Goal: Find specific page/section: Find specific page/section

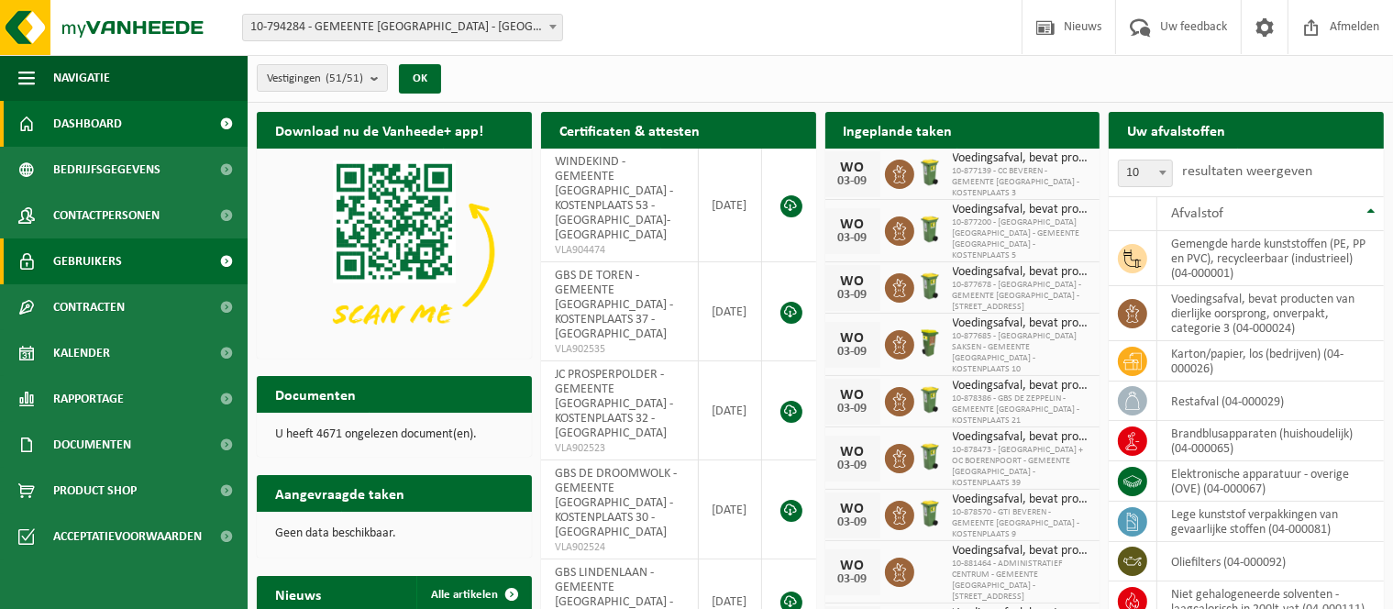
click at [132, 250] on link "Gebruikers" at bounding box center [124, 262] width 248 height 46
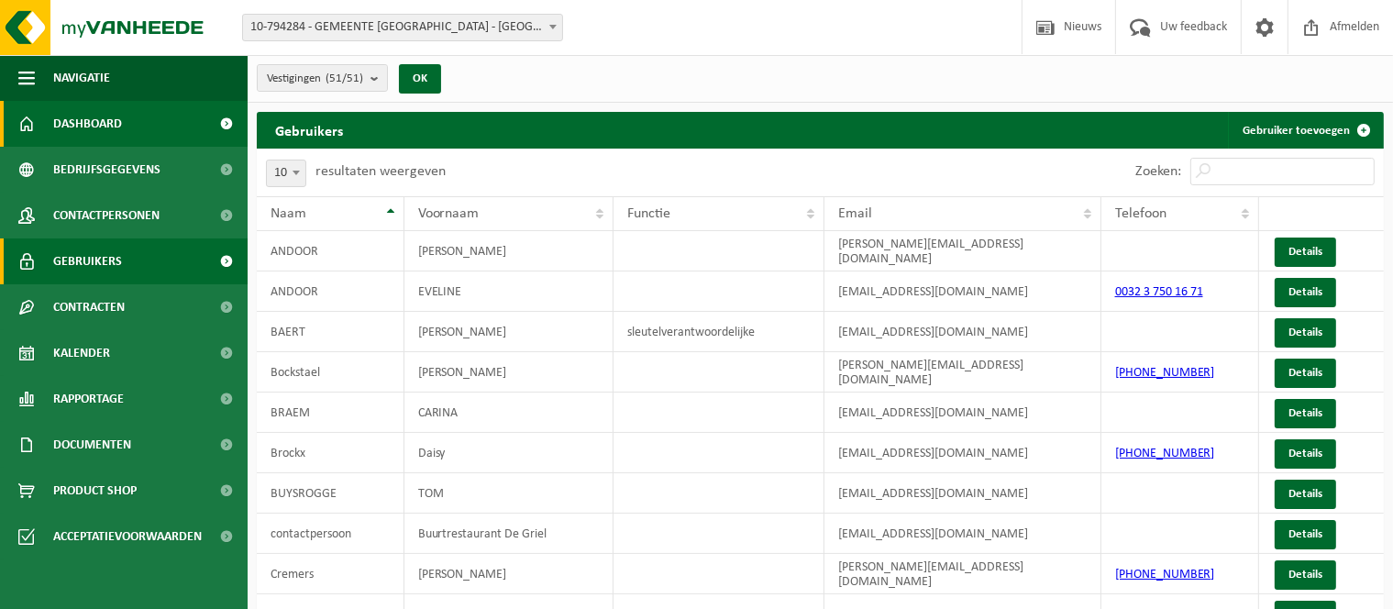
click at [130, 117] on link "Dashboard" at bounding box center [124, 124] width 248 height 46
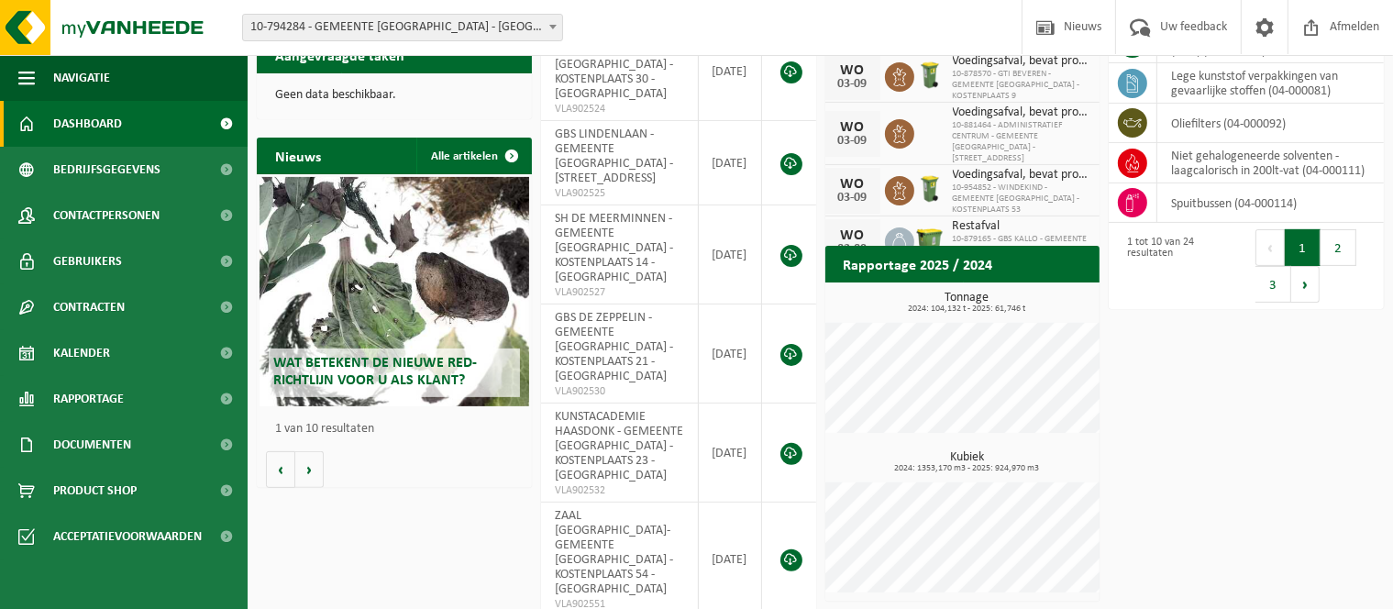
scroll to position [527, 0]
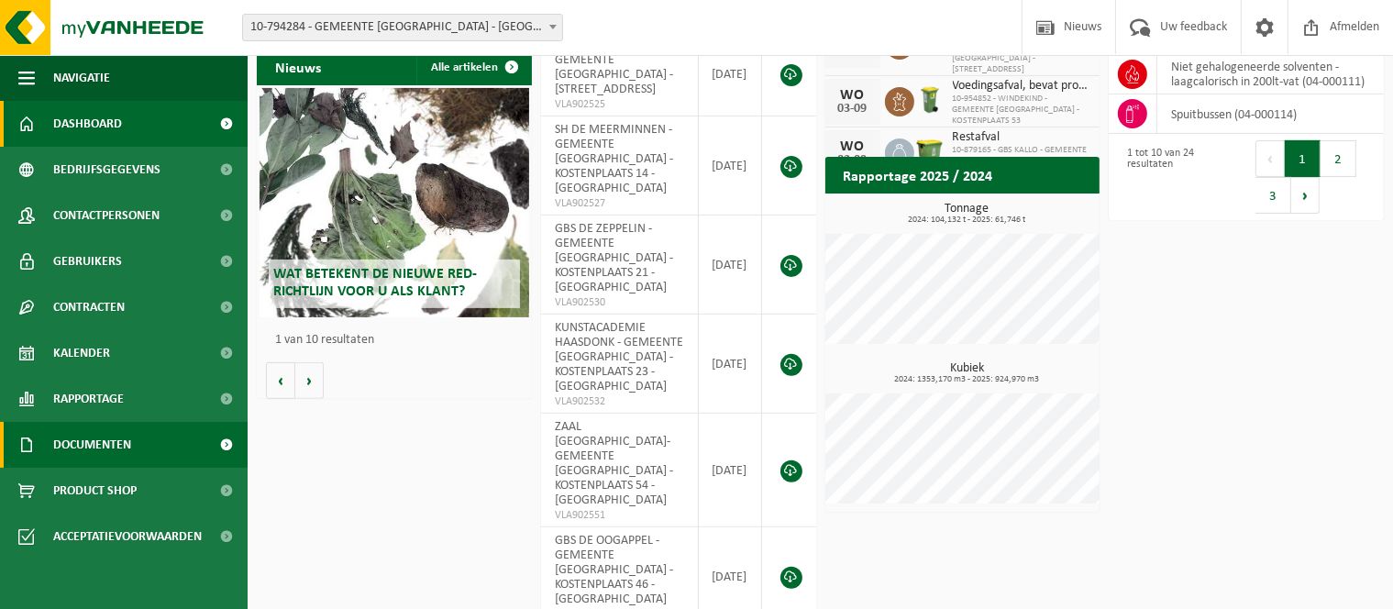
click at [137, 439] on link "Documenten" at bounding box center [124, 445] width 248 height 46
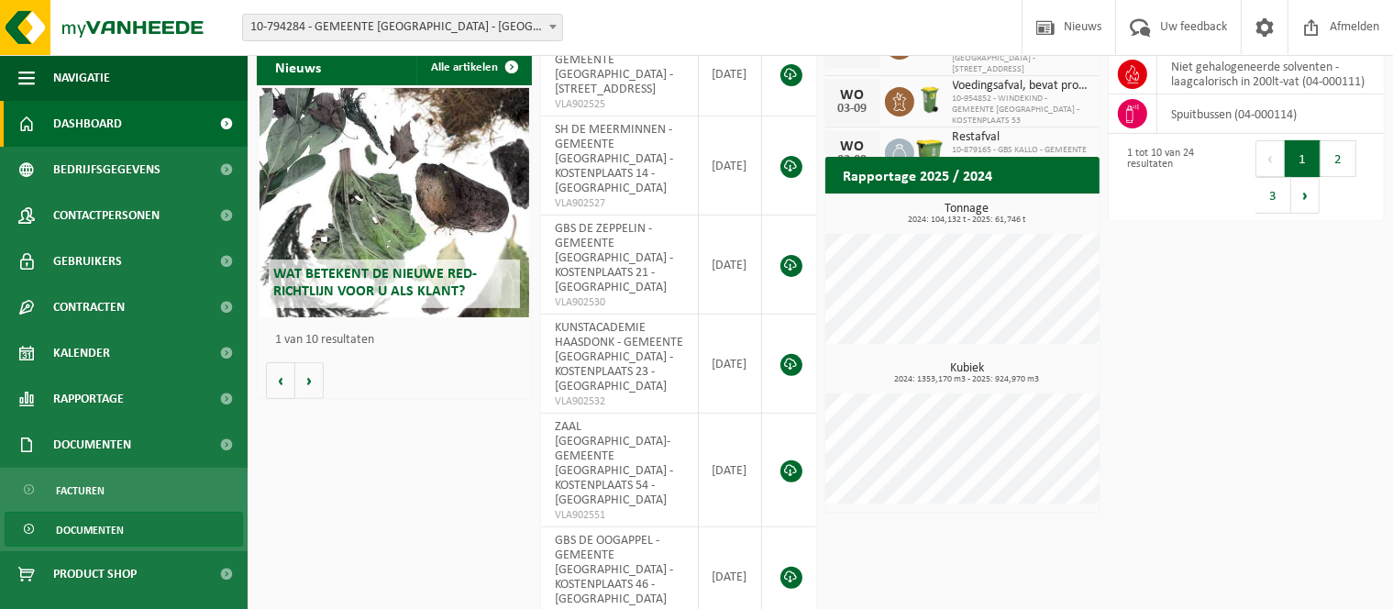
click at [105, 529] on span "Documenten" at bounding box center [90, 530] width 68 height 35
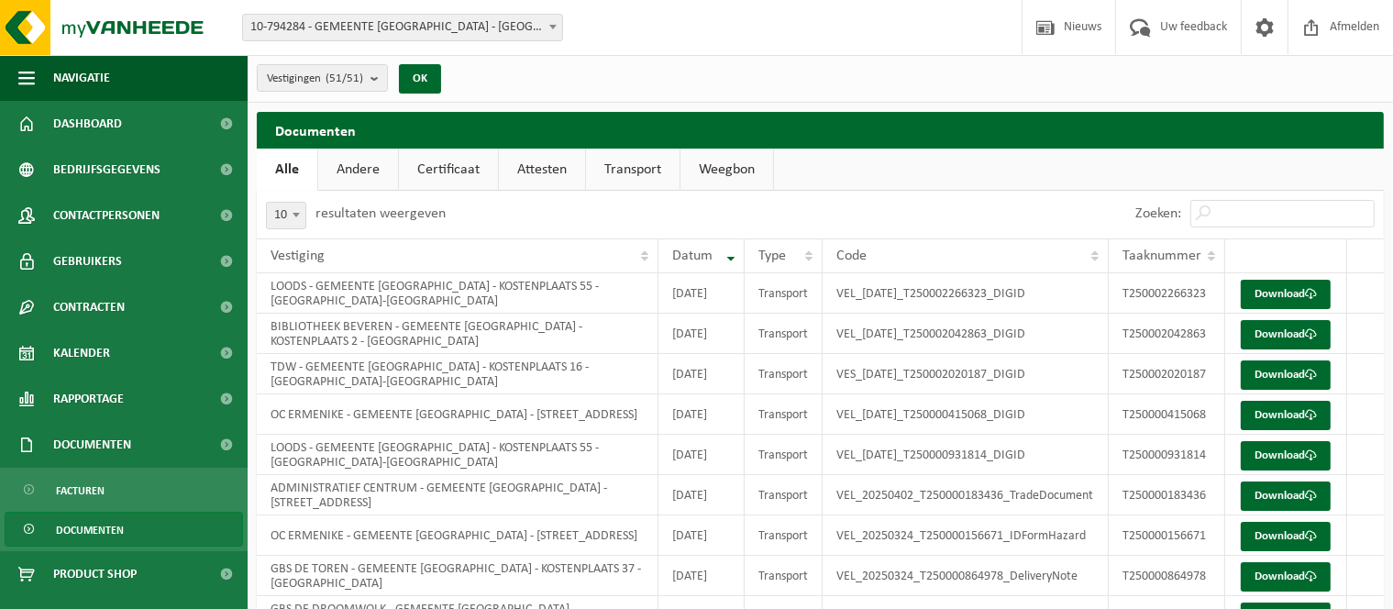
click at [373, 178] on link "Andere" at bounding box center [358, 170] width 80 height 42
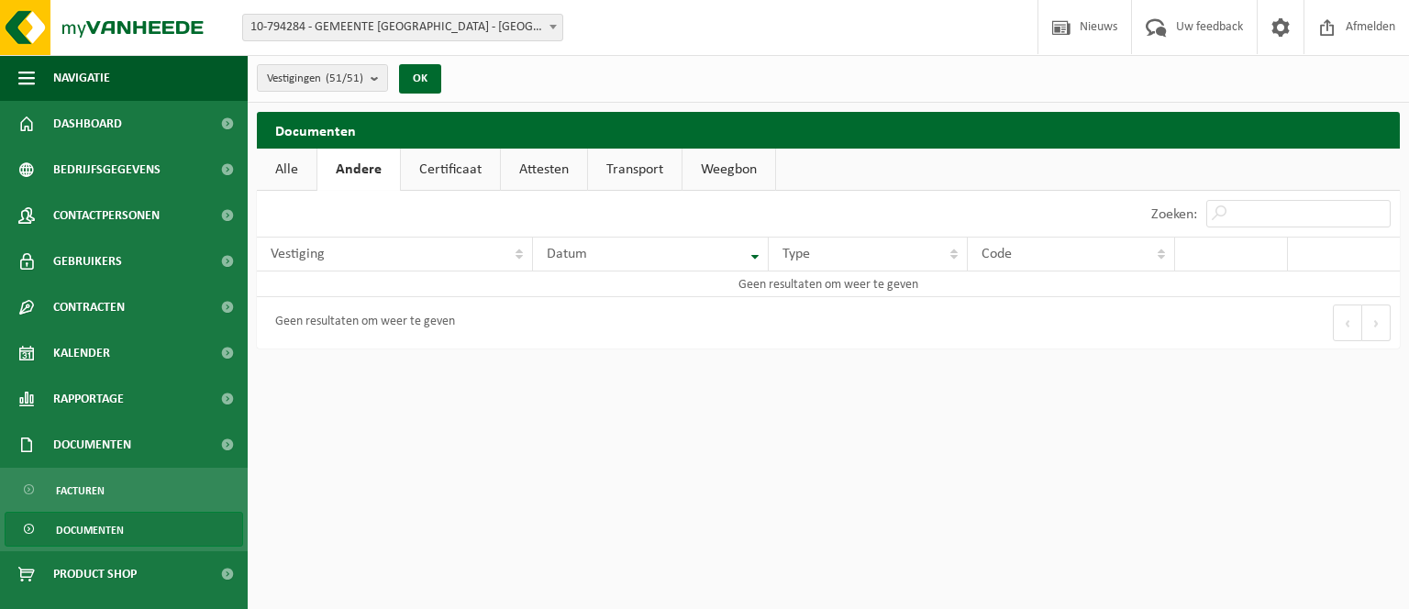
click at [447, 177] on link "Certificaat" at bounding box center [450, 170] width 99 height 42
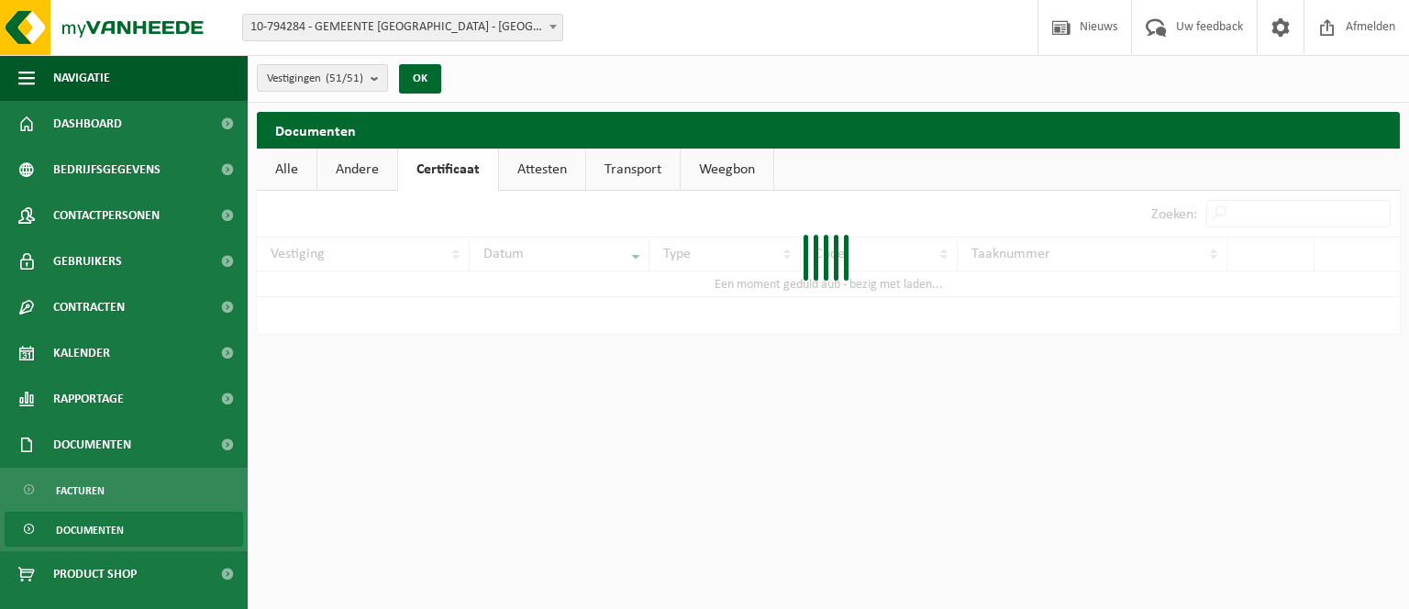
click at [515, 172] on link "Attesten" at bounding box center [542, 170] width 86 height 42
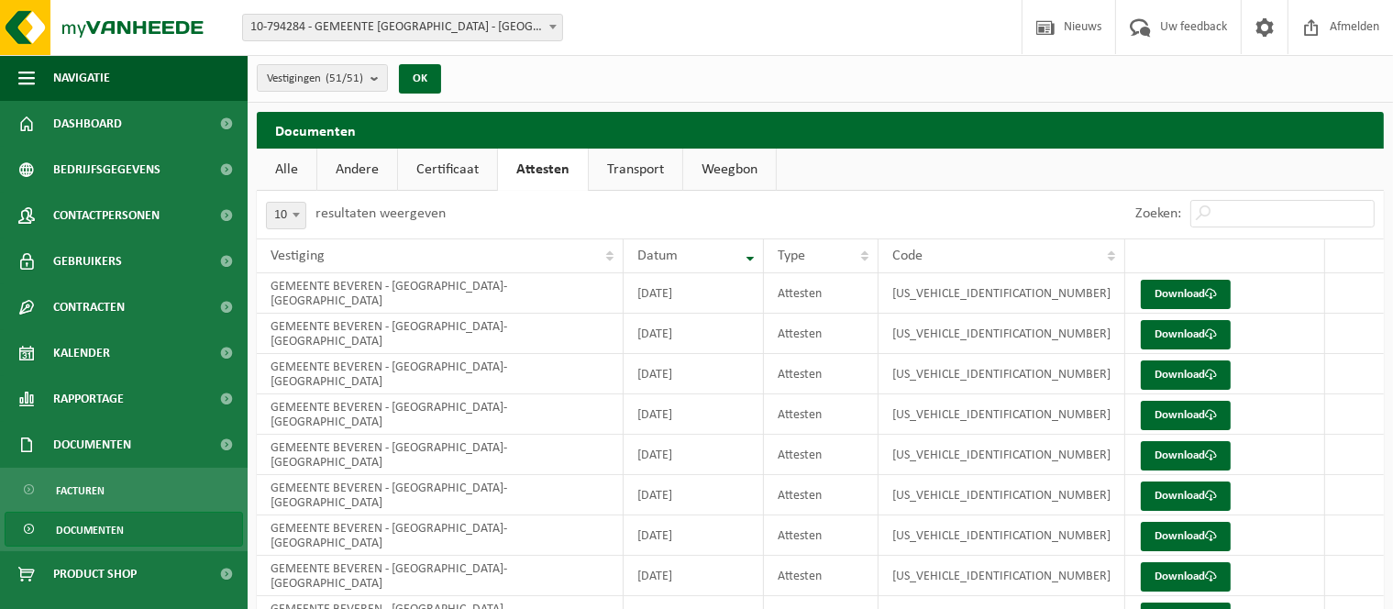
click at [641, 172] on link "Transport" at bounding box center [636, 170] width 94 height 42
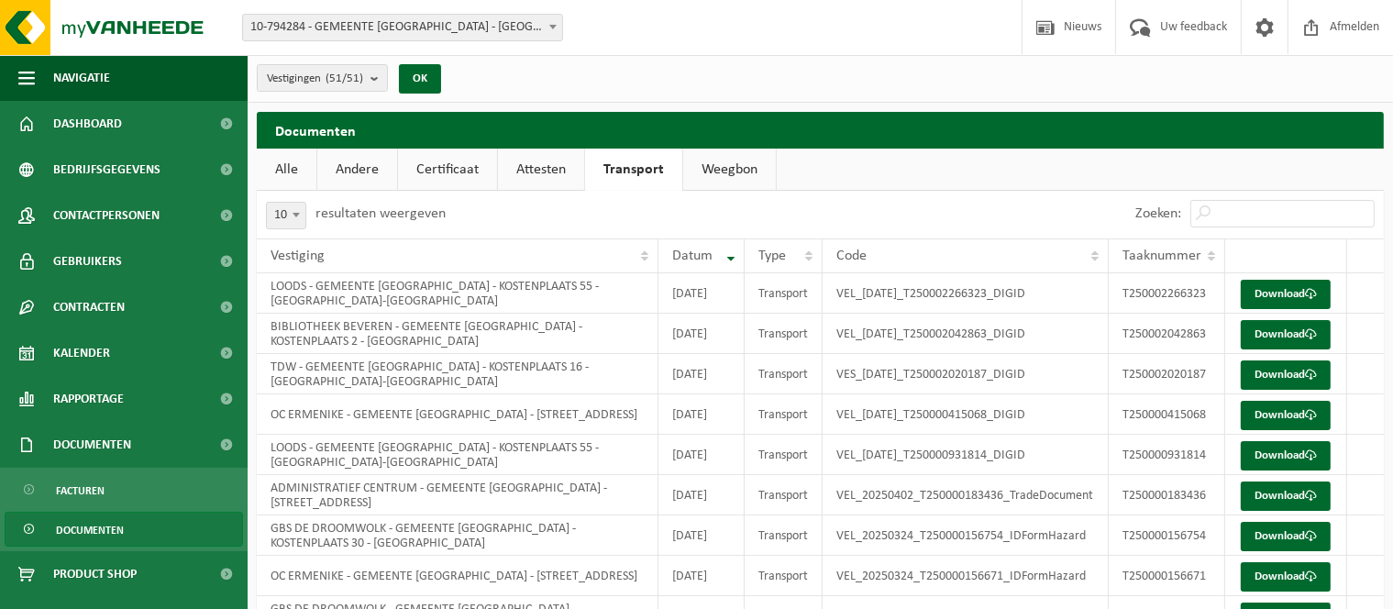
click at [727, 172] on link "Weegbon" at bounding box center [729, 170] width 93 height 42
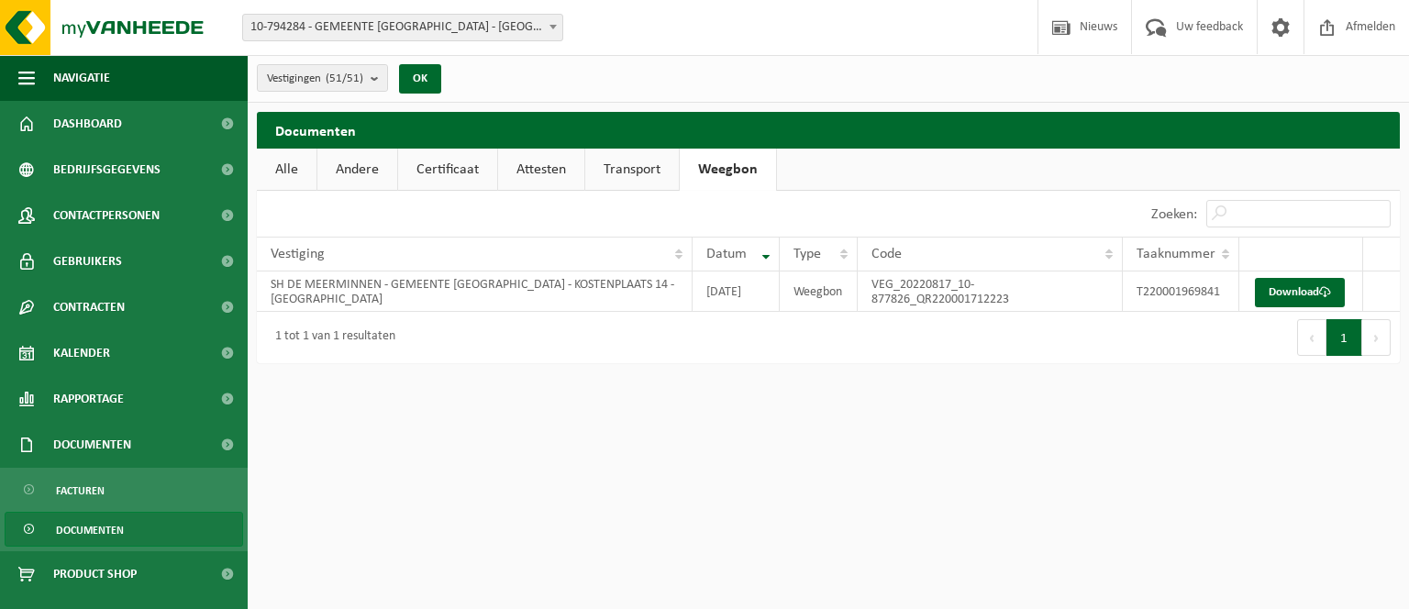
click at [348, 167] on link "Andere" at bounding box center [357, 170] width 80 height 42
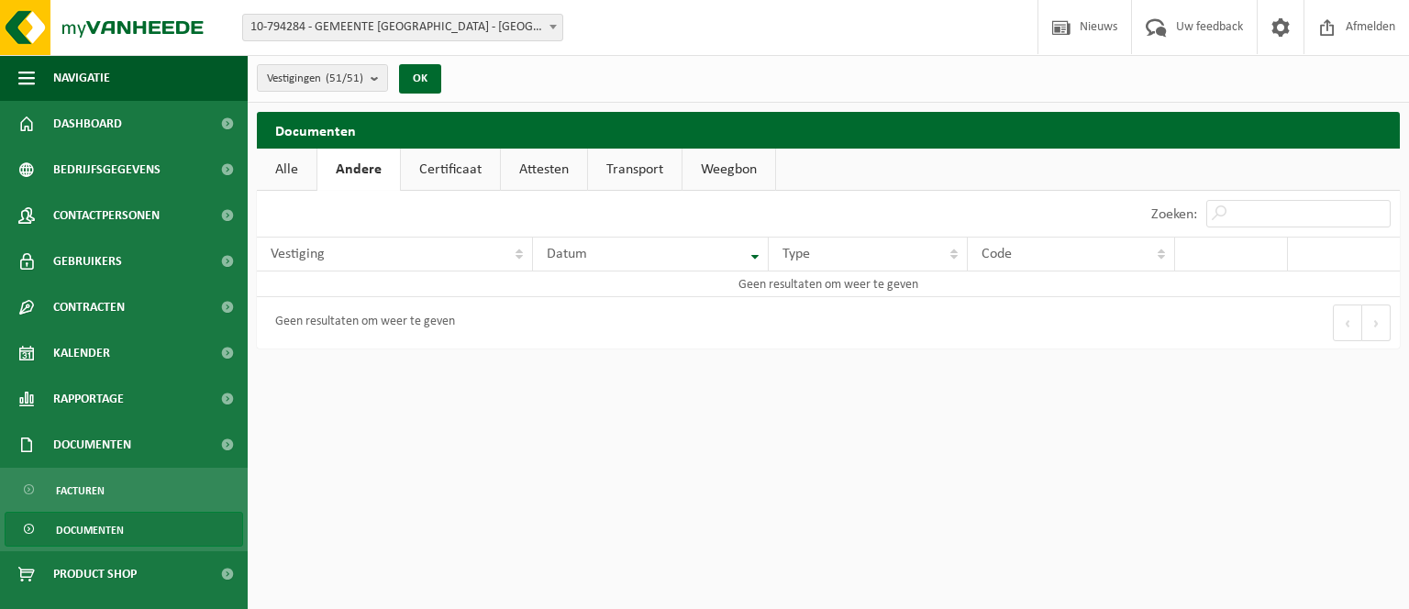
click at [296, 166] on link "Alle" at bounding box center [287, 170] width 60 height 42
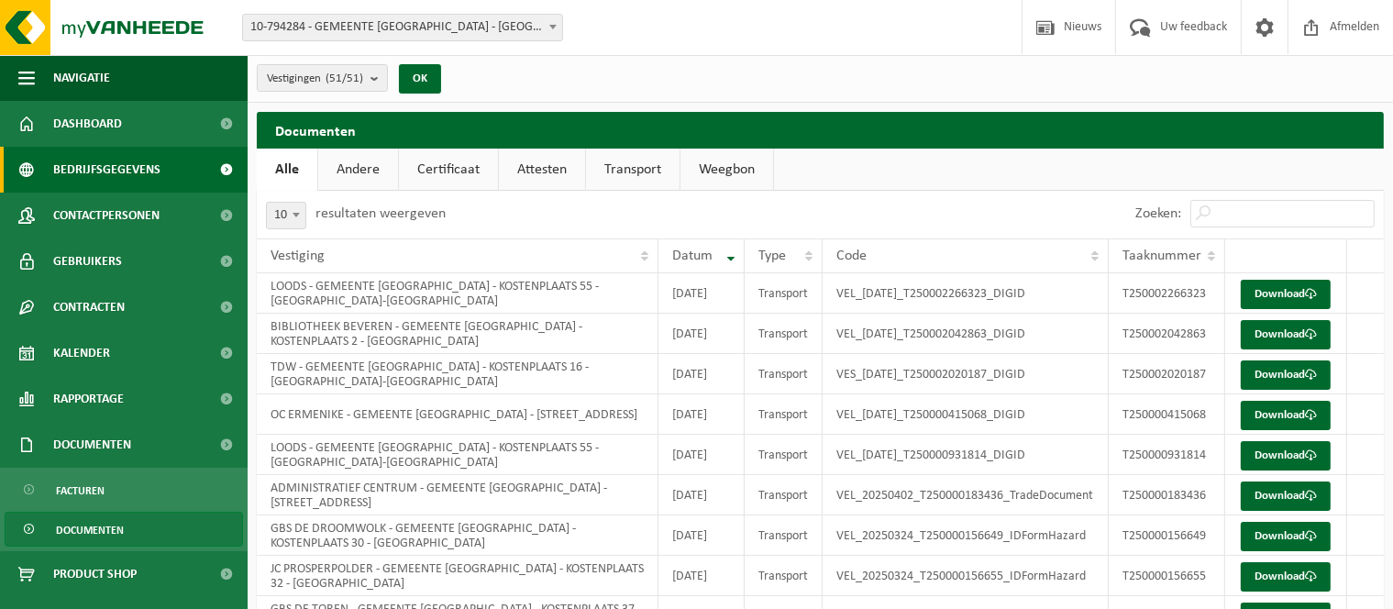
click at [148, 171] on span "Bedrijfsgegevens" at bounding box center [106, 170] width 107 height 46
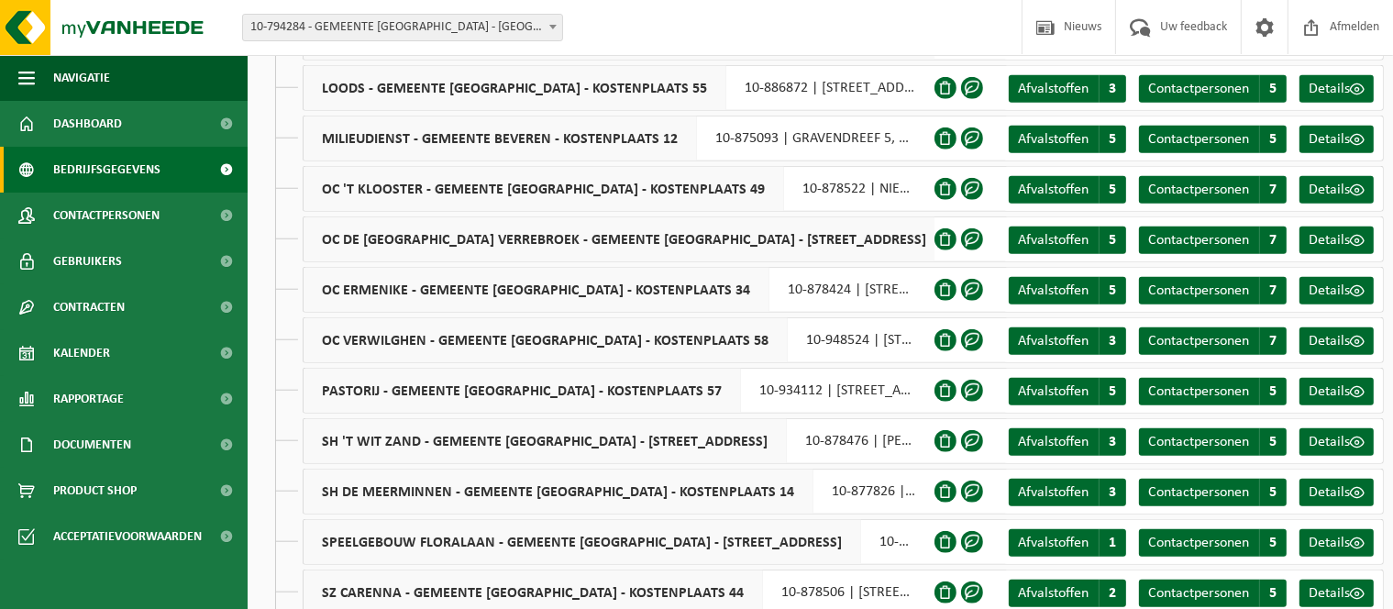
scroll to position [2106, 0]
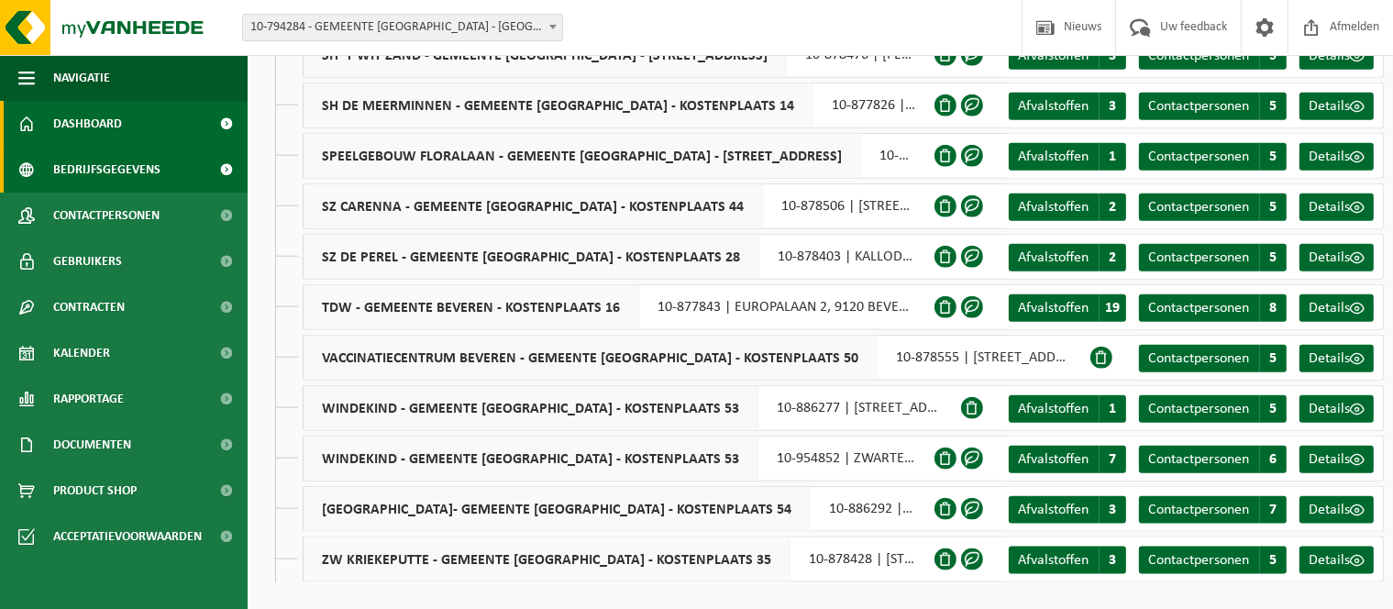
click at [136, 128] on link "Dashboard" at bounding box center [124, 124] width 248 height 46
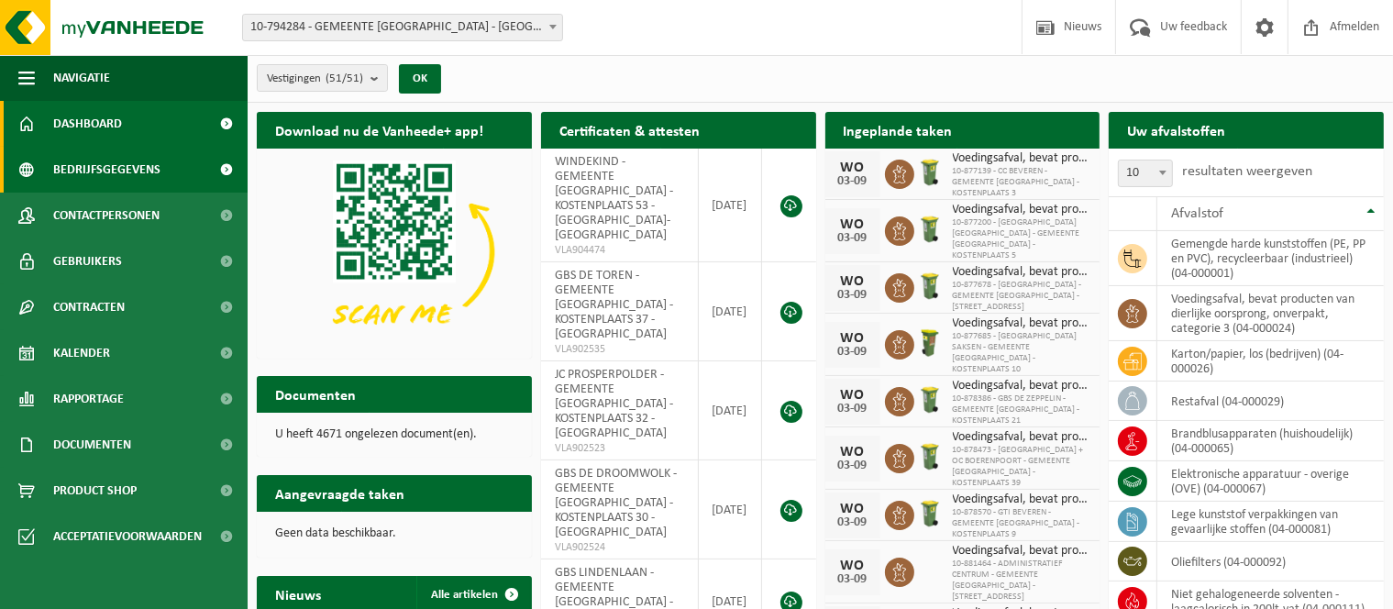
click at [85, 164] on span "Bedrijfsgegevens" at bounding box center [106, 170] width 107 height 46
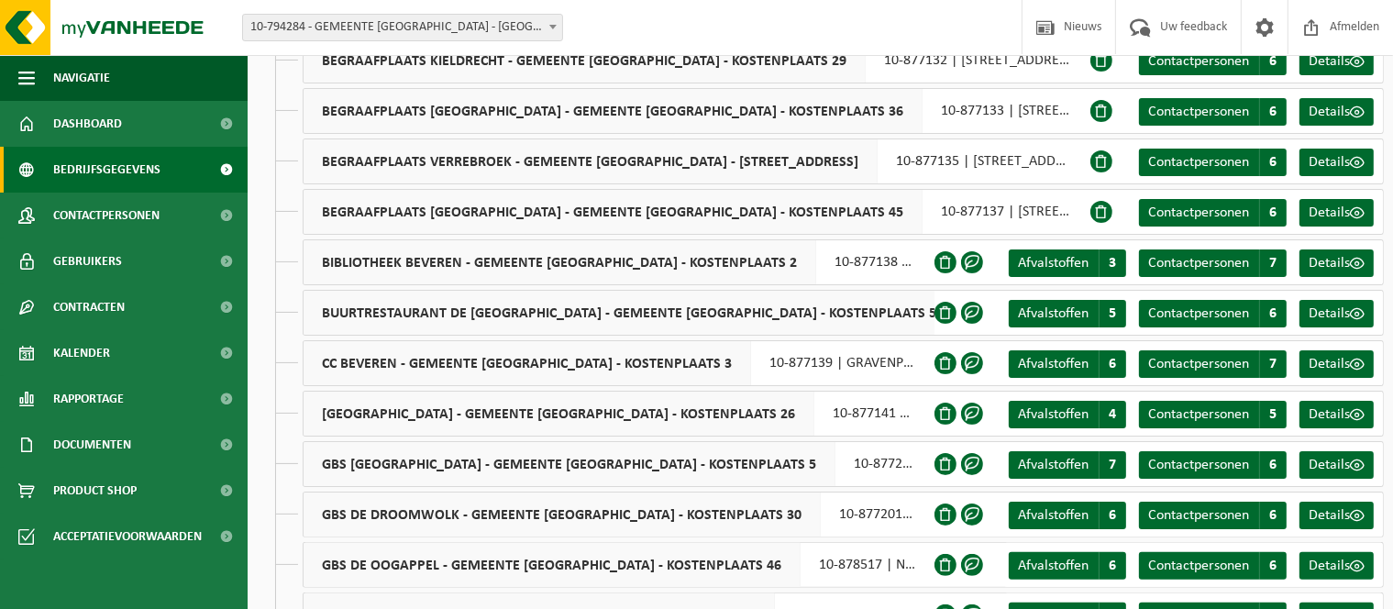
scroll to position [367, 0]
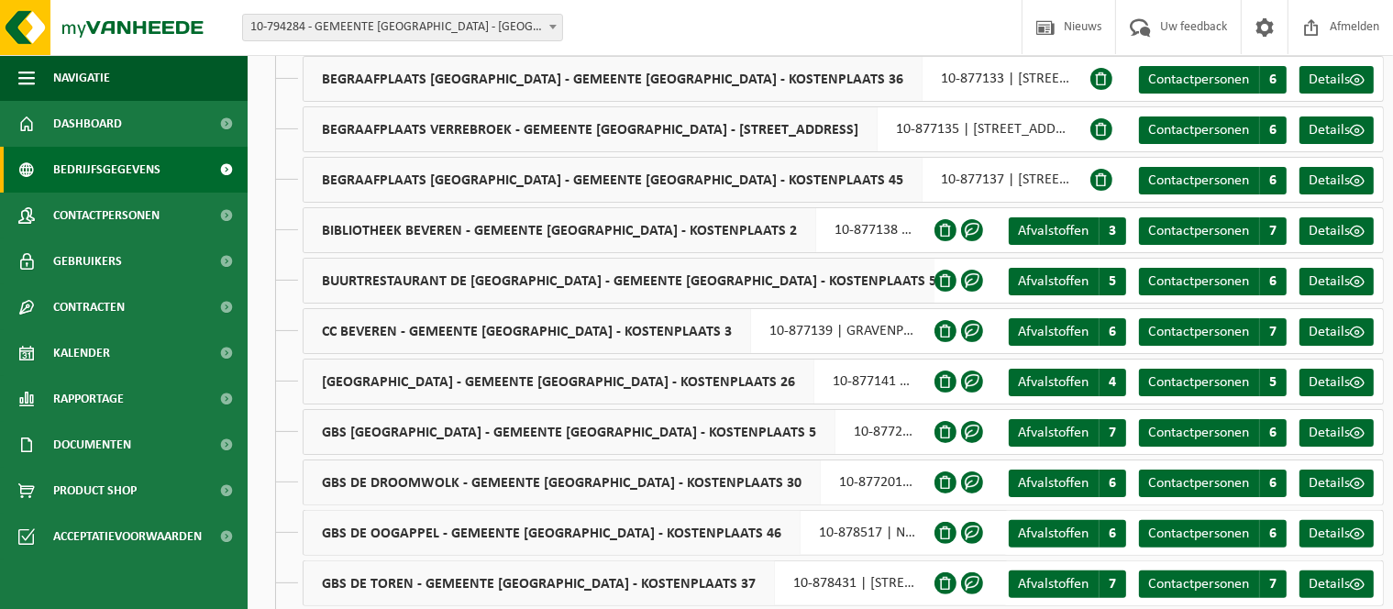
click at [400, 231] on span "BIBLIOTHEEK BEVEREN - GEMEENTE [GEOGRAPHIC_DATA] - KOSTENPLAATS 2" at bounding box center [560, 230] width 513 height 44
click at [1046, 239] on span "Afvalstoffen" at bounding box center [1053, 231] width 71 height 15
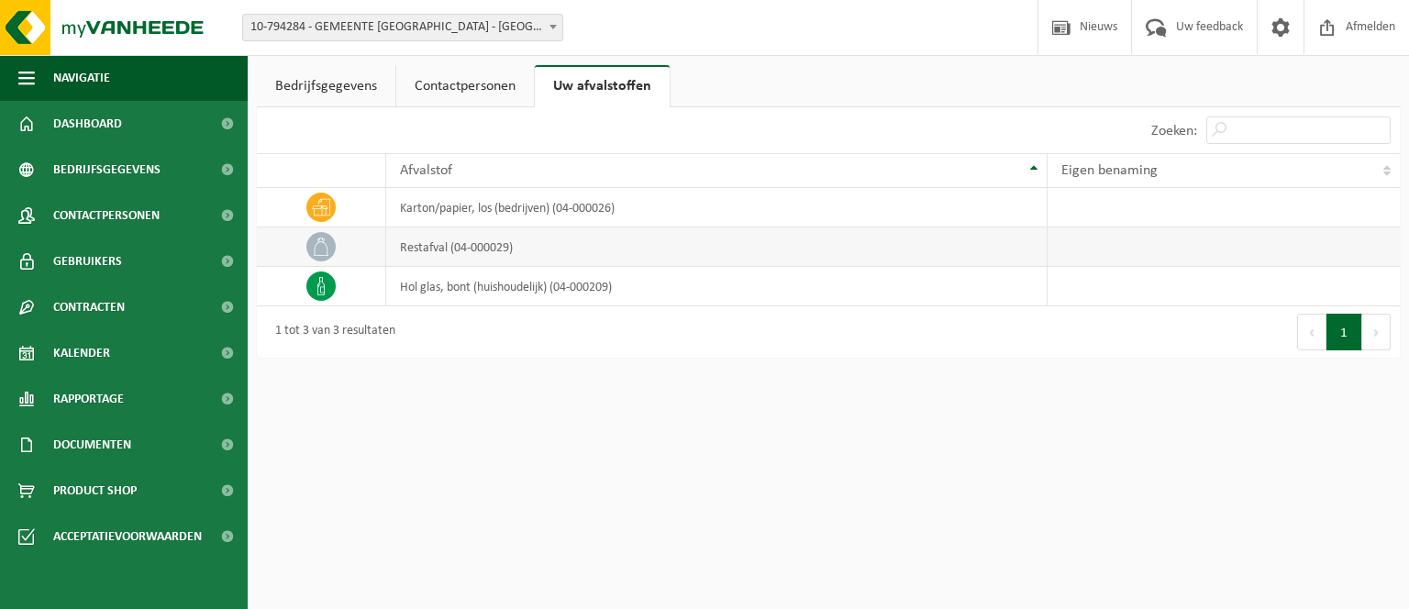
click at [315, 246] on icon at bounding box center [321, 247] width 18 height 18
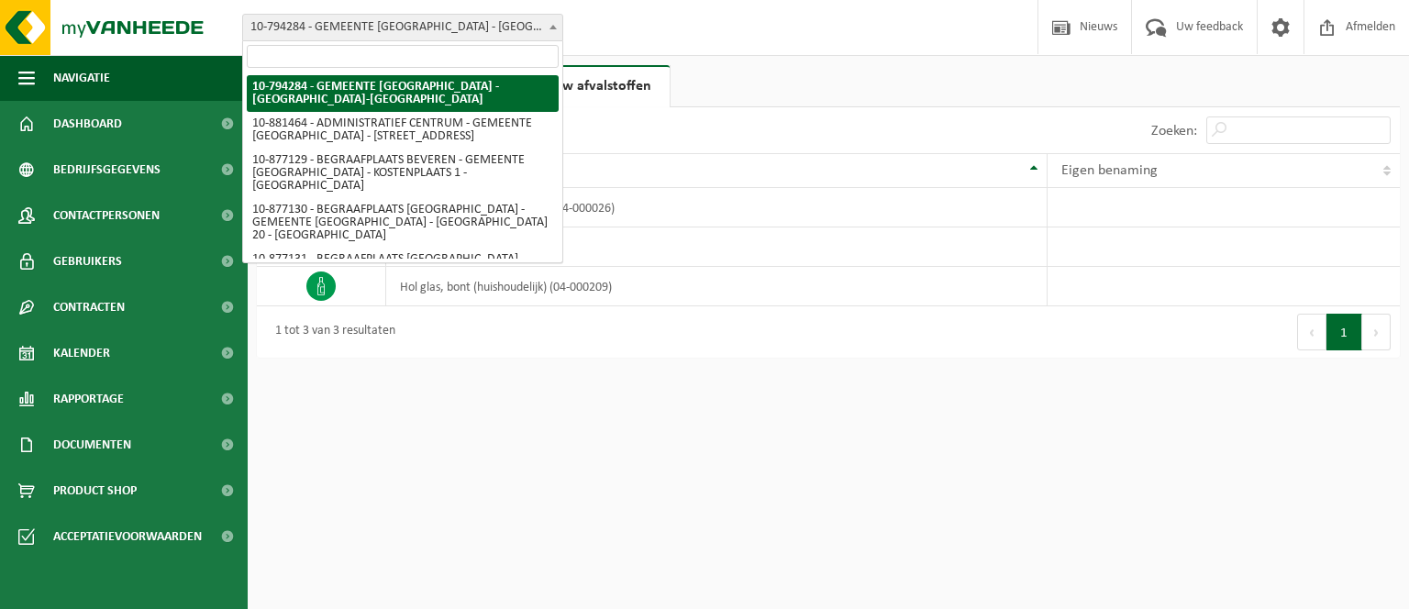
click at [560, 27] on span at bounding box center [553, 27] width 18 height 24
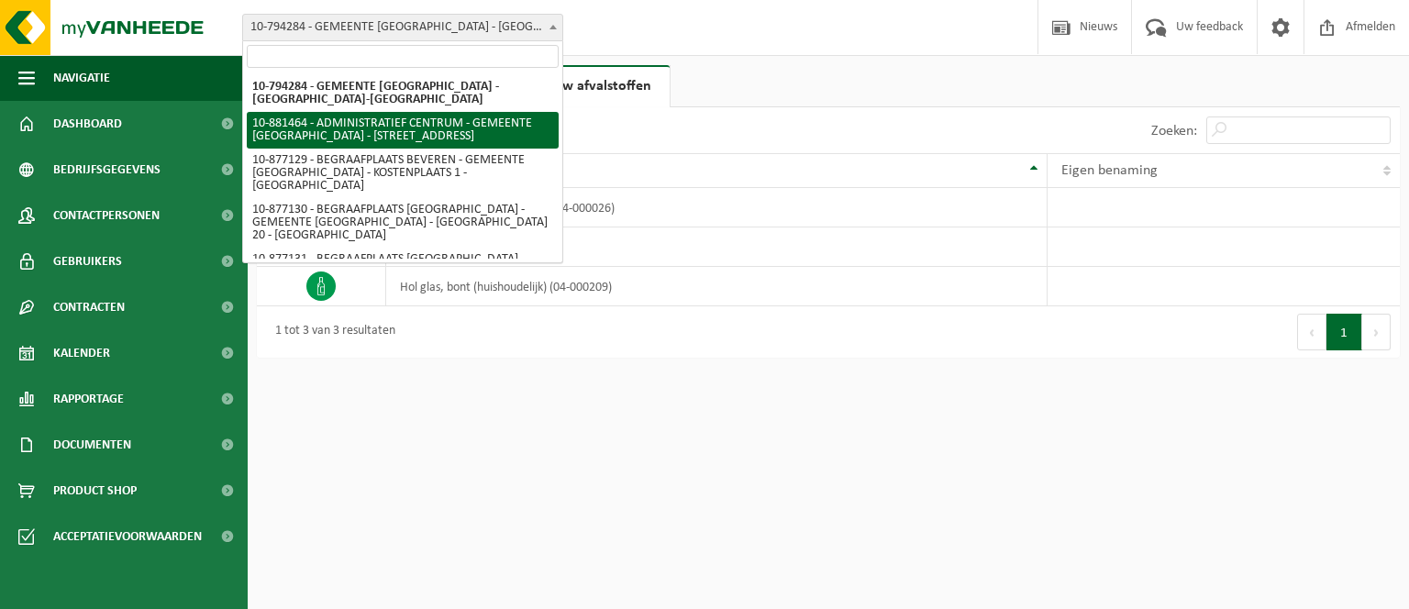
select select "110503"
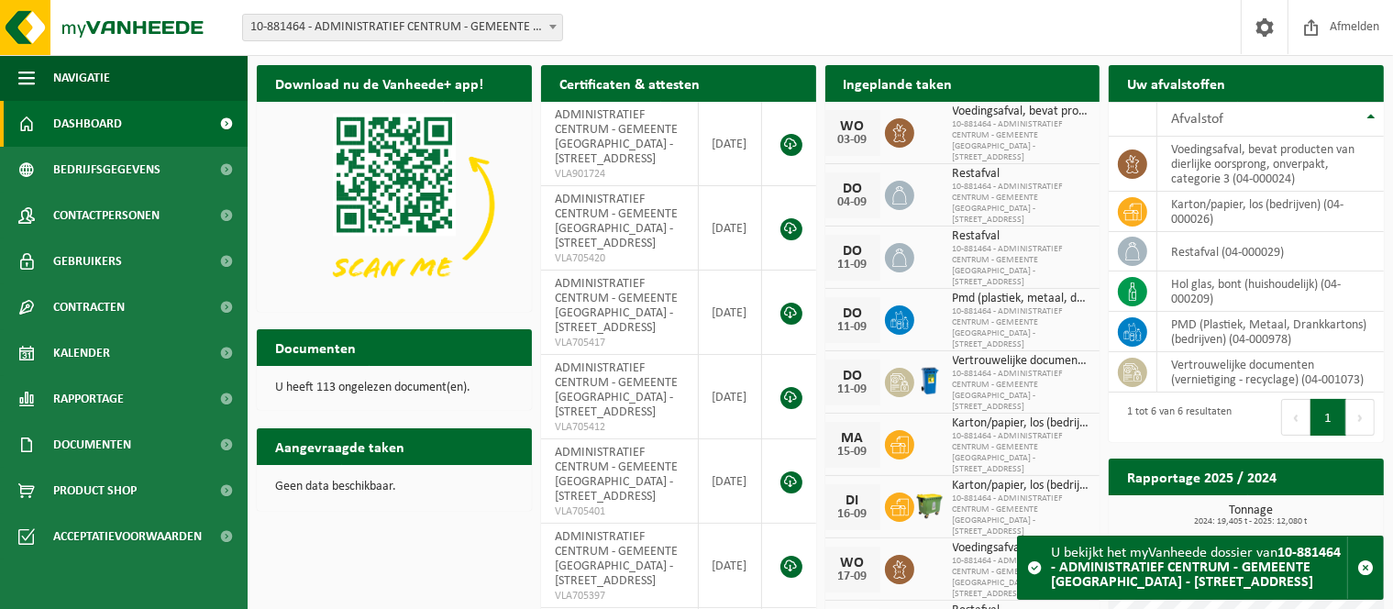
click at [1368, 115] on th "Afvalstof" at bounding box center [1271, 119] width 227 height 35
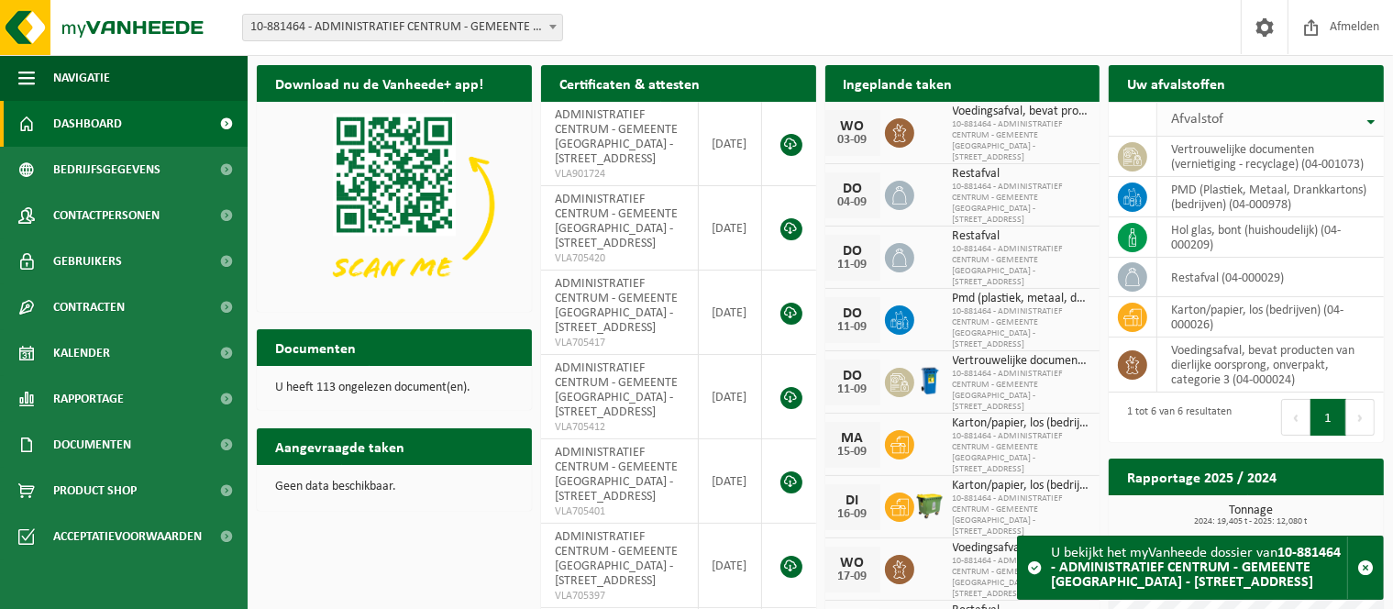
click at [1370, 122] on th "Afvalstof" at bounding box center [1271, 119] width 227 height 35
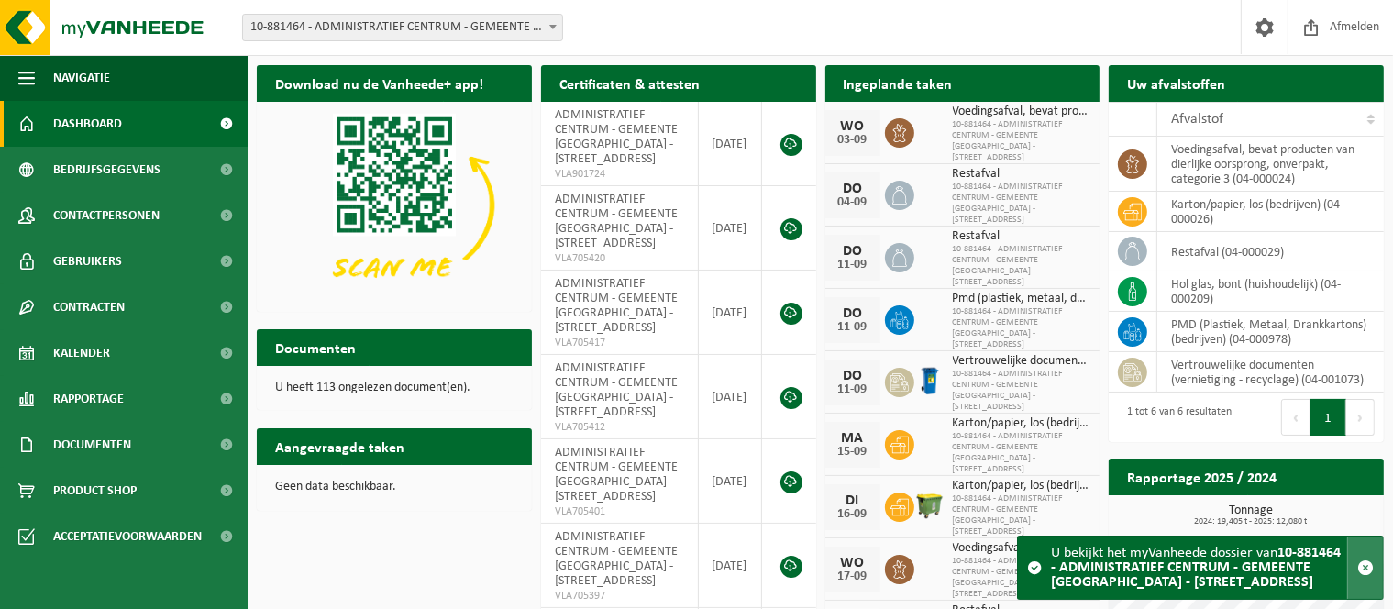
click at [1361, 574] on span "button" at bounding box center [1366, 568] width 17 height 17
